Goal: Information Seeking & Learning: Learn about a topic

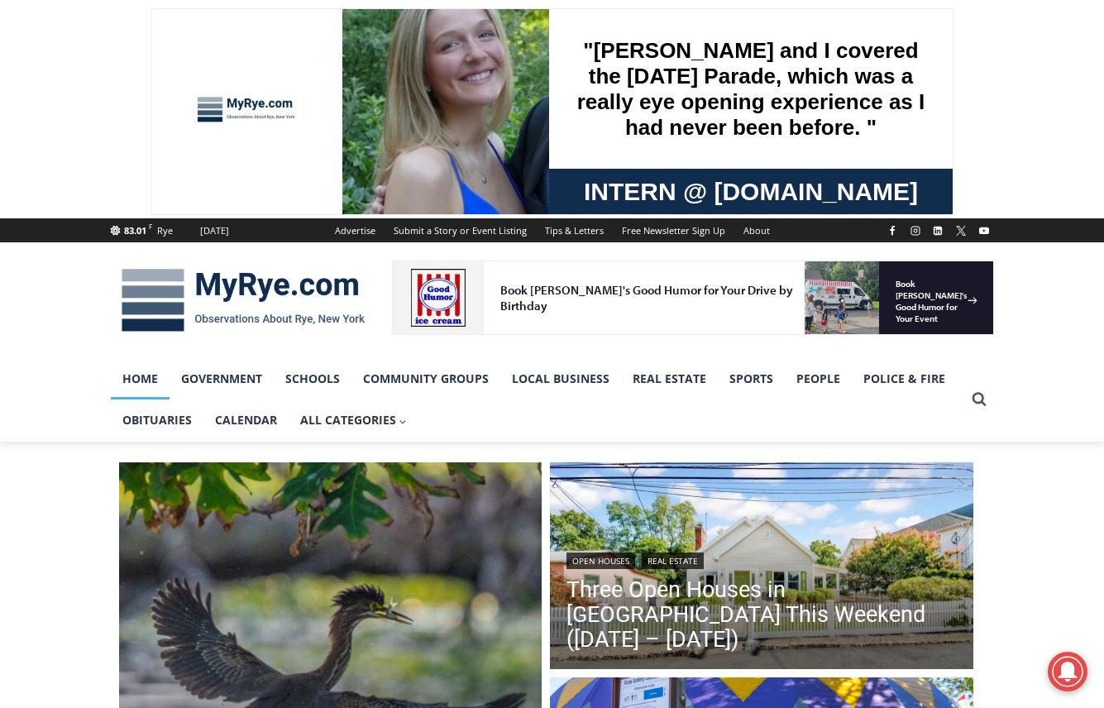
scroll to position [248, 0]
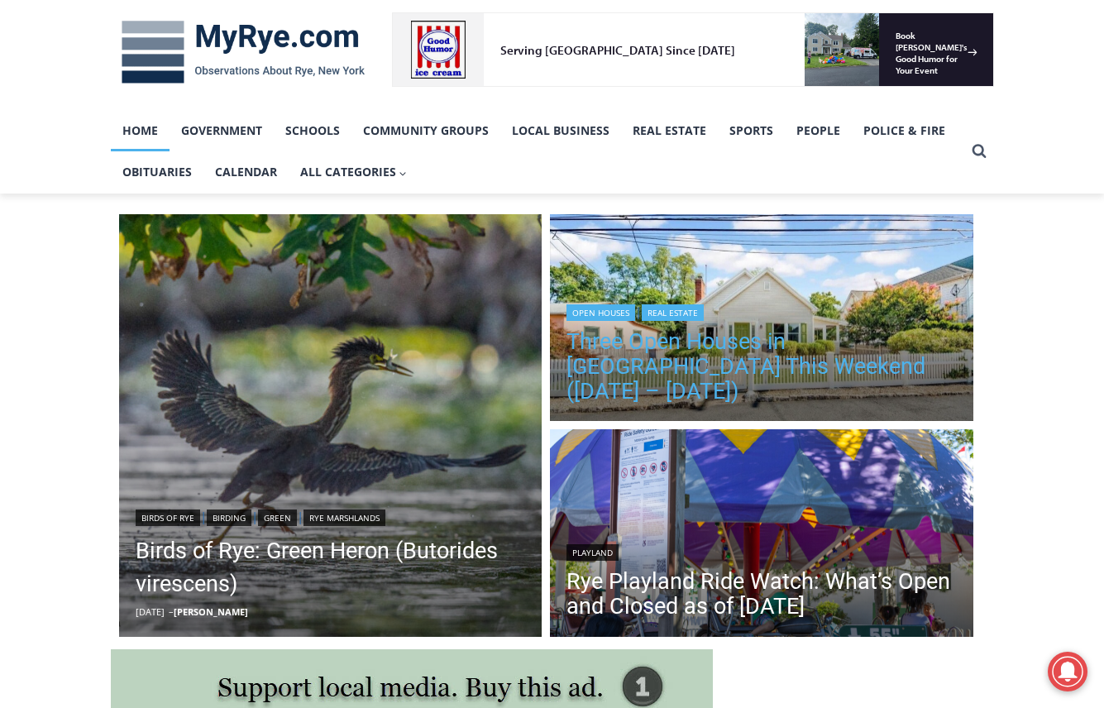
click at [694, 371] on link "Three Open Houses in [GEOGRAPHIC_DATA] This Weekend ([DATE] – [DATE])" at bounding box center [761, 366] width 390 height 74
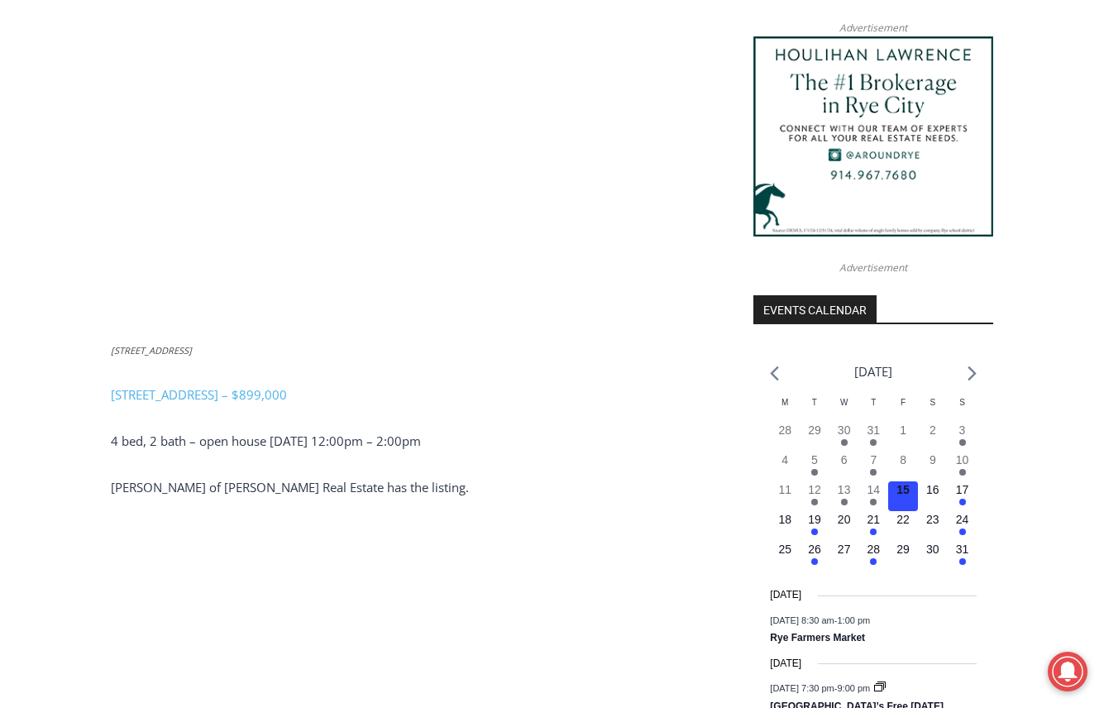
scroll to position [1819, 0]
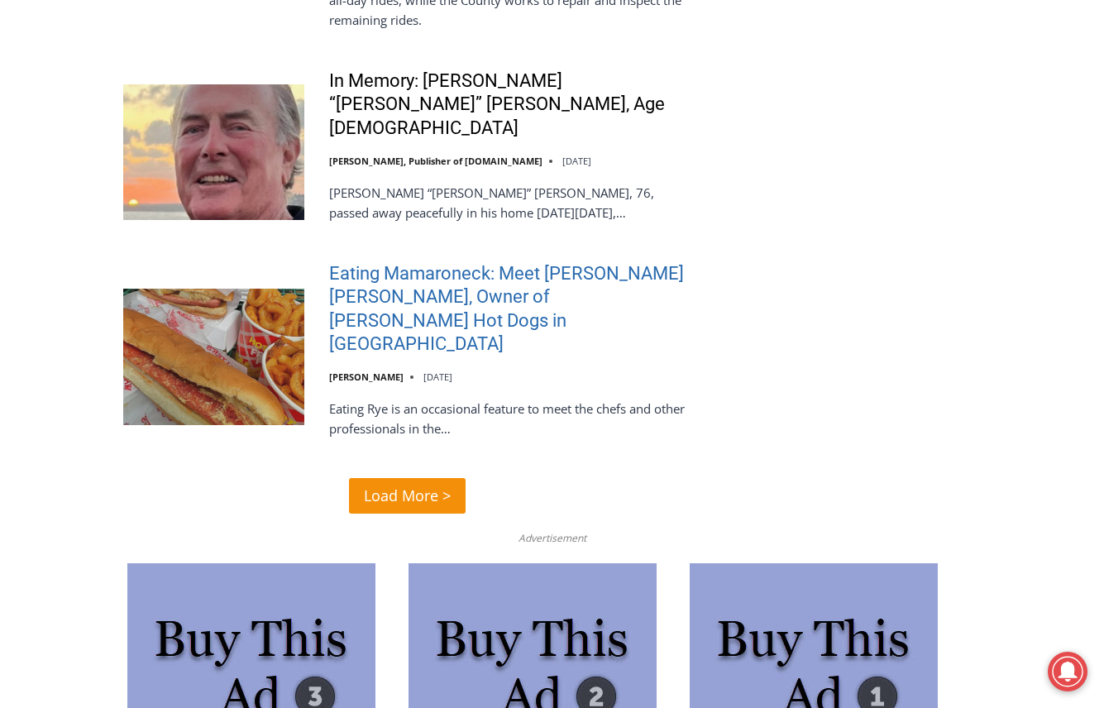
scroll to position [4052, 0]
